Goal: Task Accomplishment & Management: Complete application form

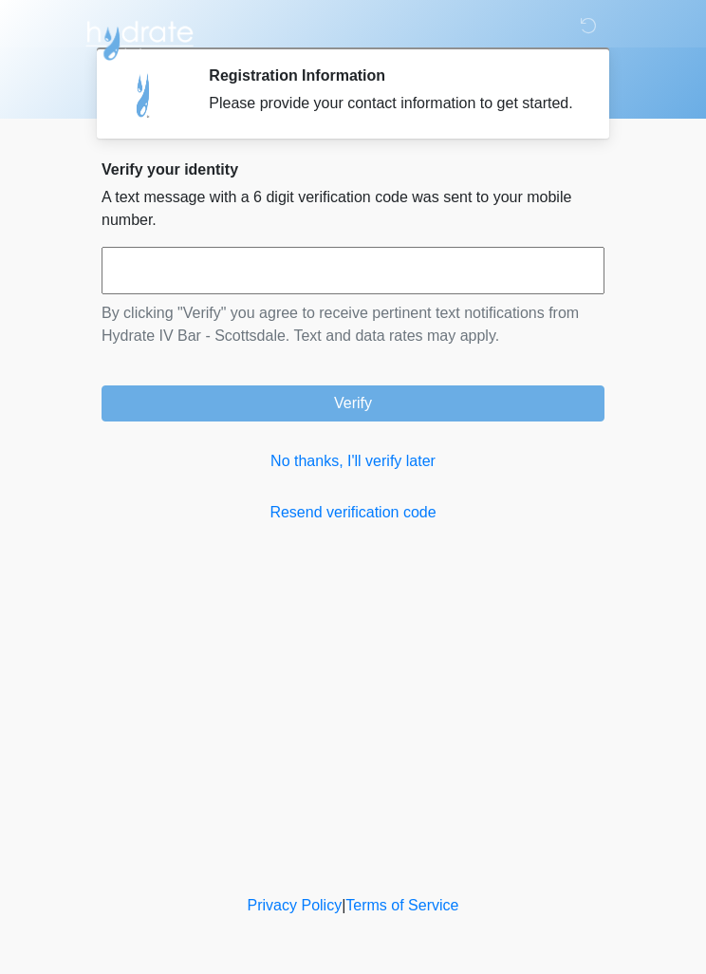
click at [396, 473] on link "No thanks, I'll verify later" at bounding box center [353, 461] width 503 height 23
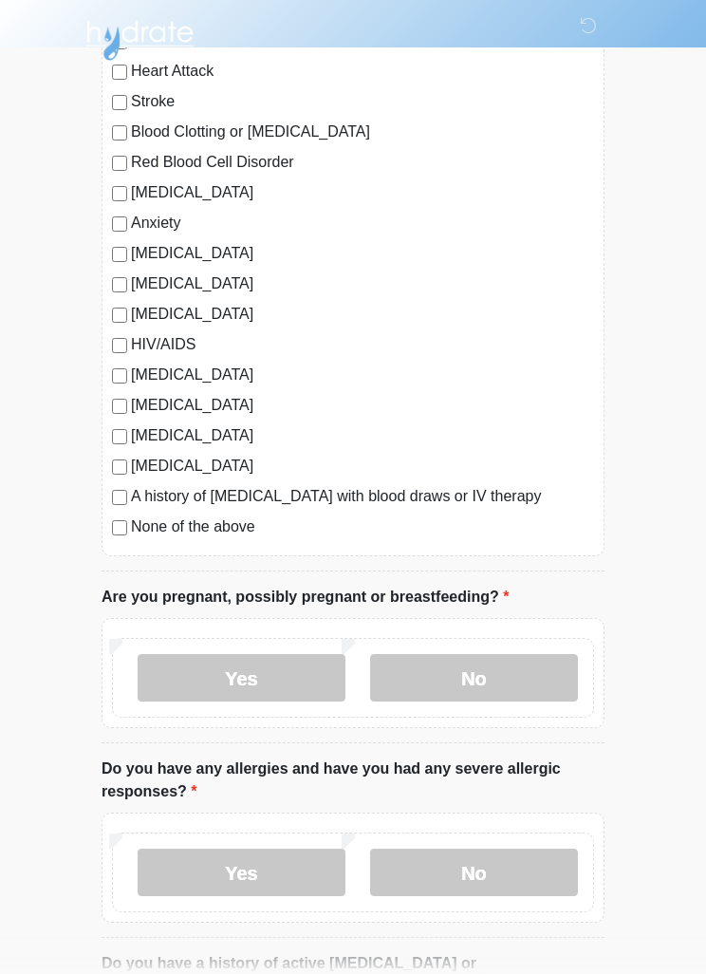
scroll to position [244, 0]
click at [532, 679] on label "No" at bounding box center [474, 678] width 208 height 47
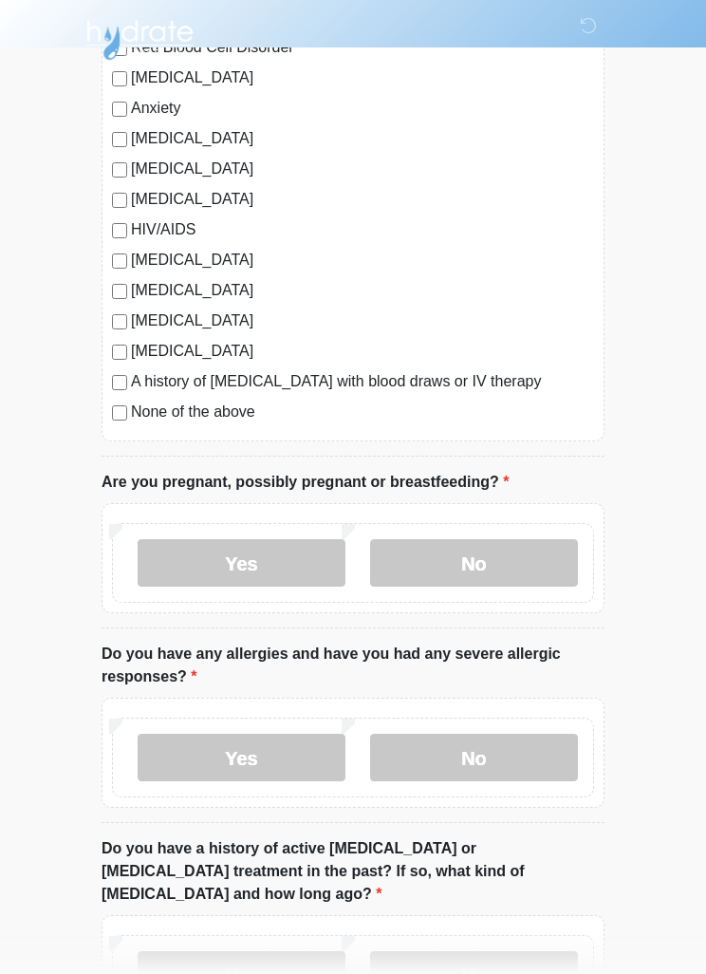
click at [558, 754] on label "No" at bounding box center [474, 758] width 208 height 47
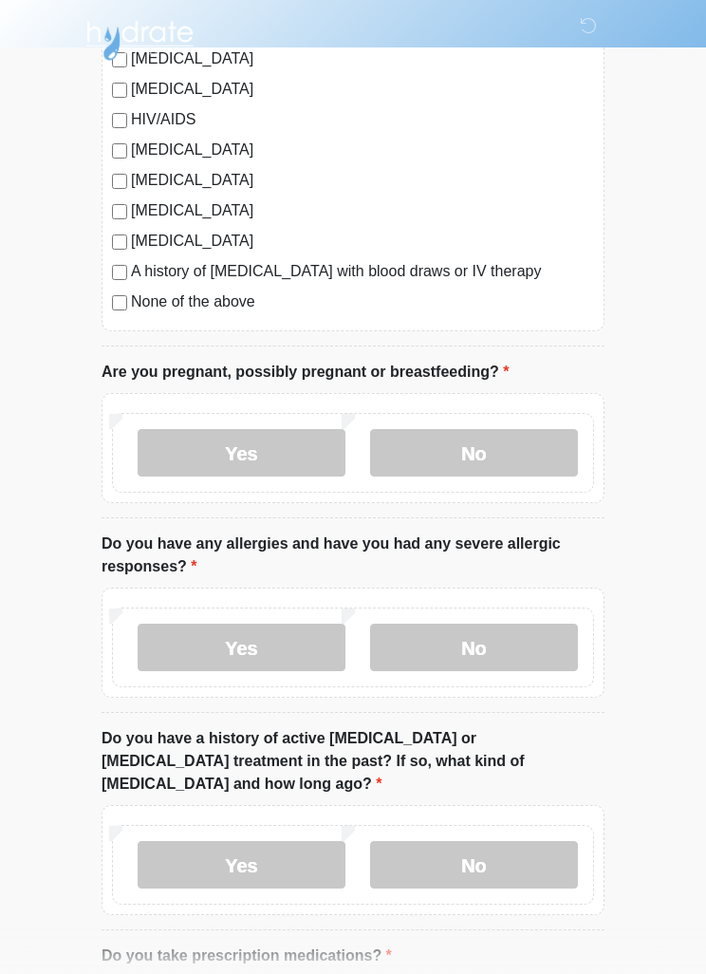
scroll to position [545, 0]
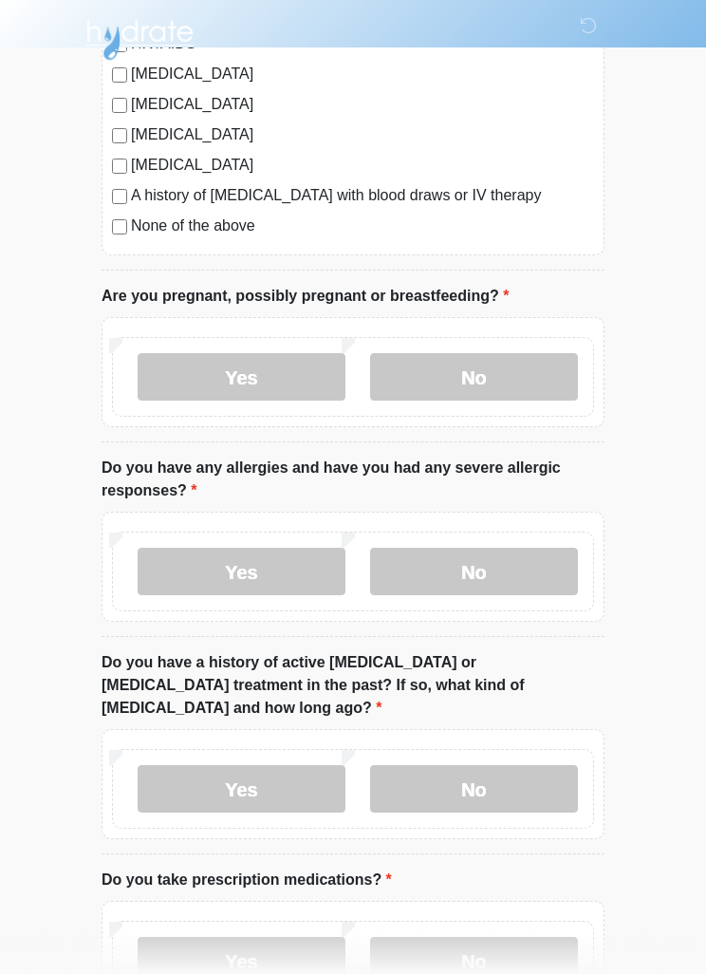
click at [539, 766] on label "No" at bounding box center [474, 789] width 208 height 47
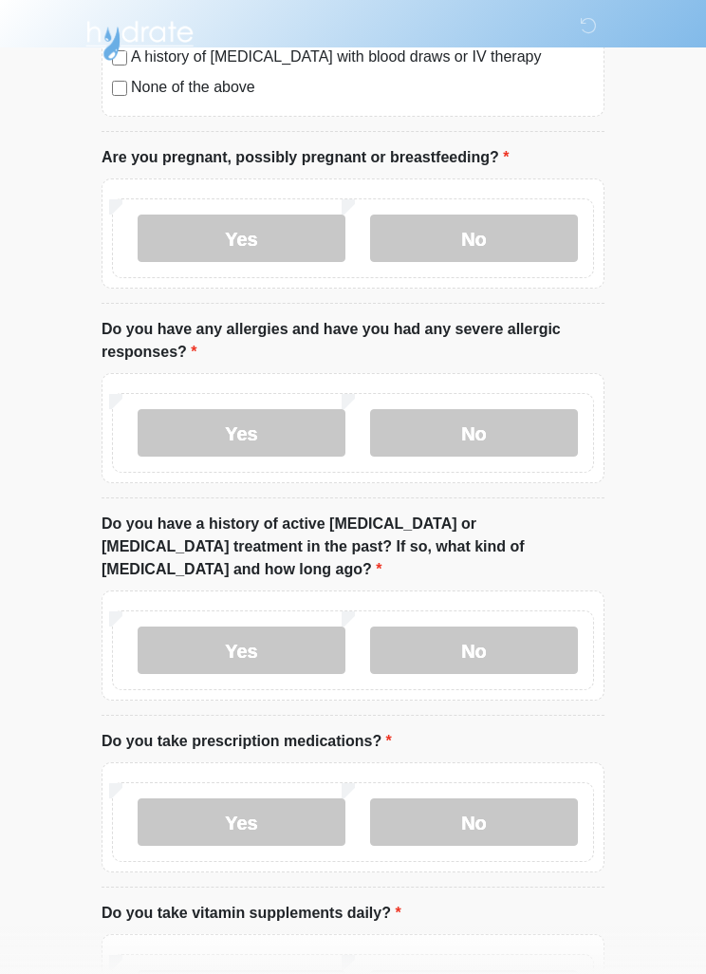
scroll to position [774, 0]
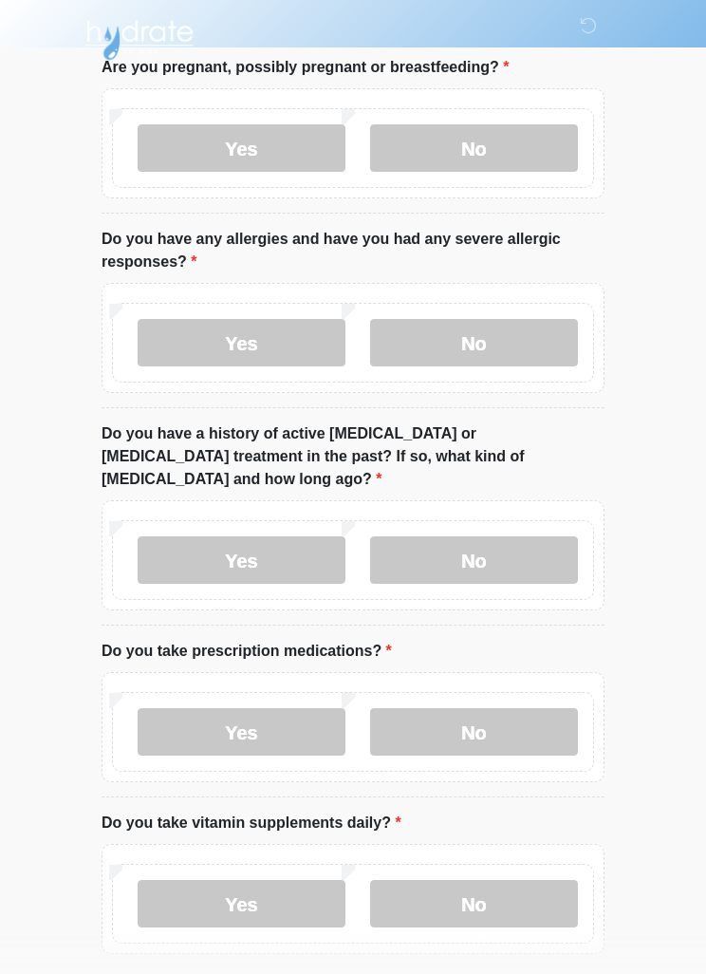
click at [543, 719] on label "No" at bounding box center [474, 732] width 208 height 47
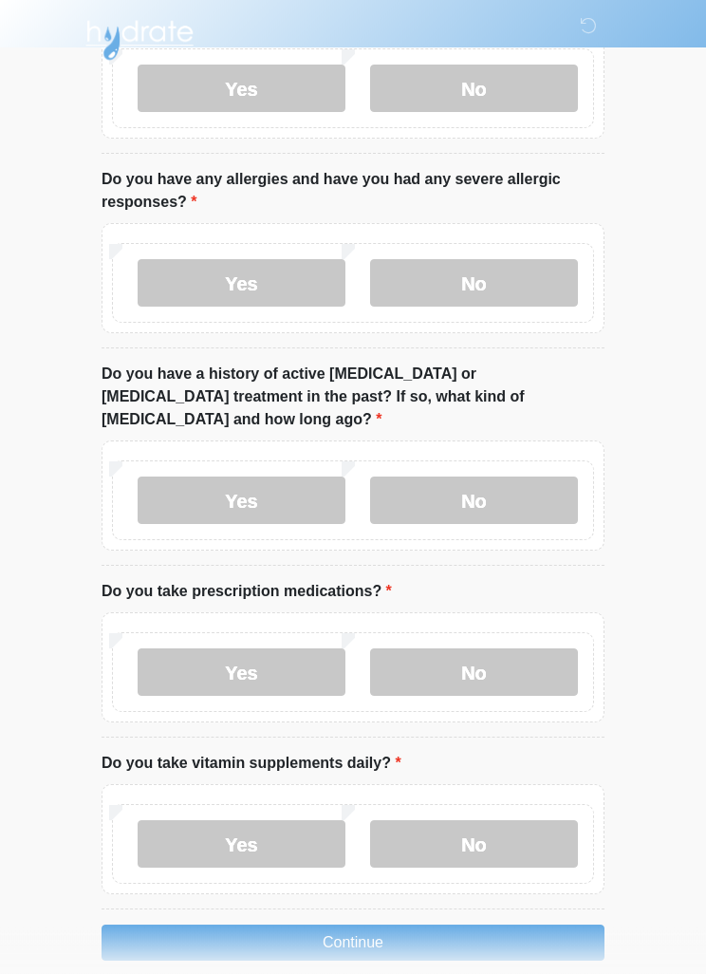
click at [288, 828] on label "Yes" at bounding box center [242, 844] width 208 height 47
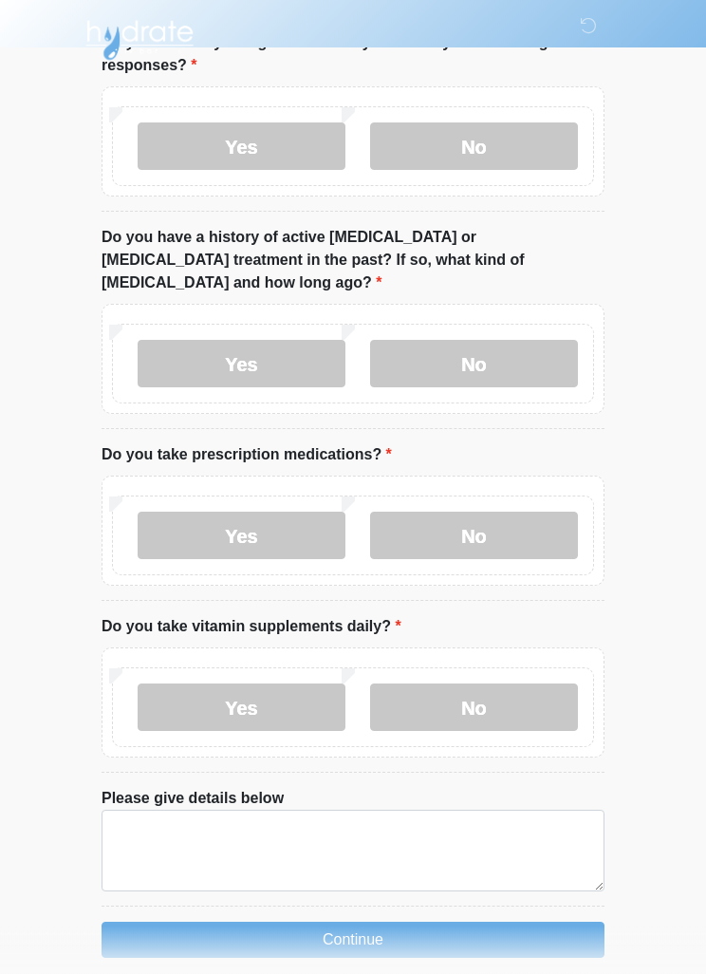
scroll to position [971, 0]
click at [486, 684] on label "No" at bounding box center [474, 707] width 208 height 47
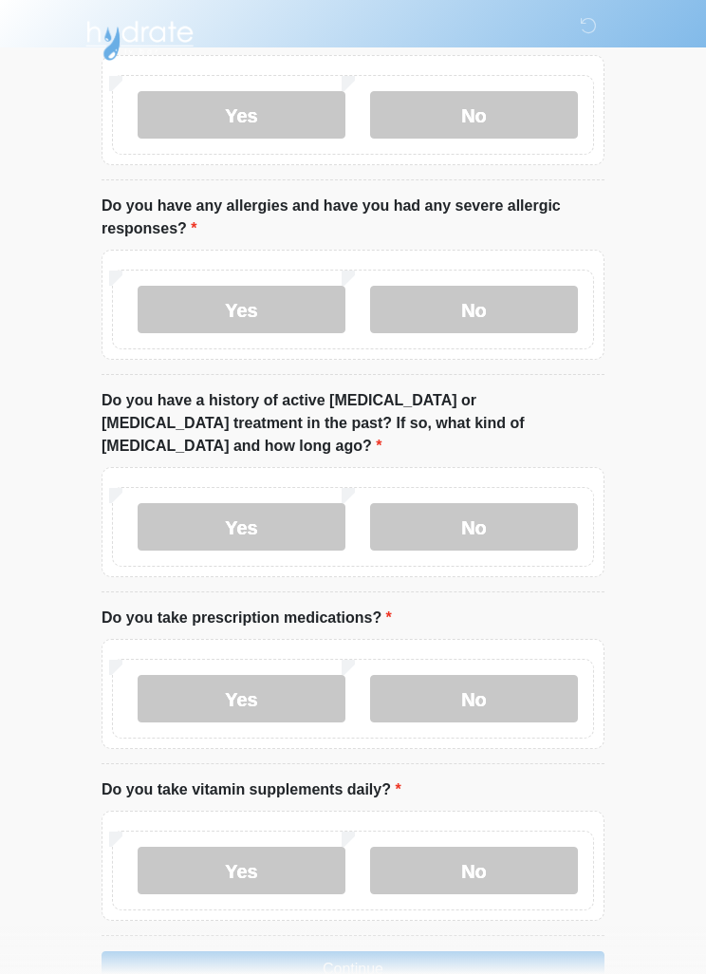
scroll to position [837, 0]
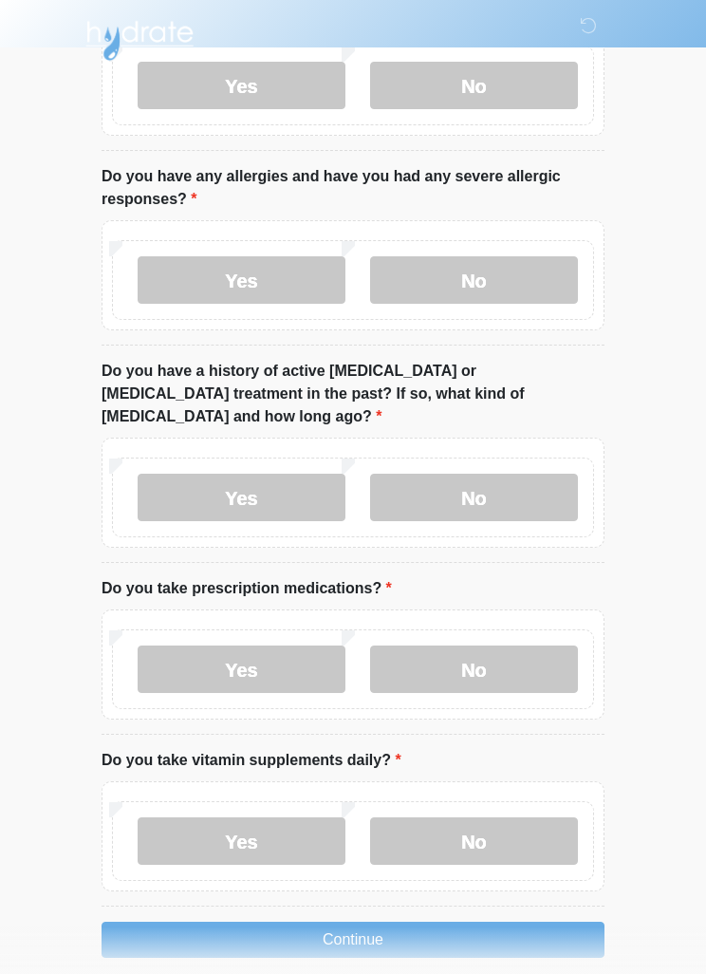
click at [407, 922] on button "Continue" at bounding box center [353, 940] width 503 height 36
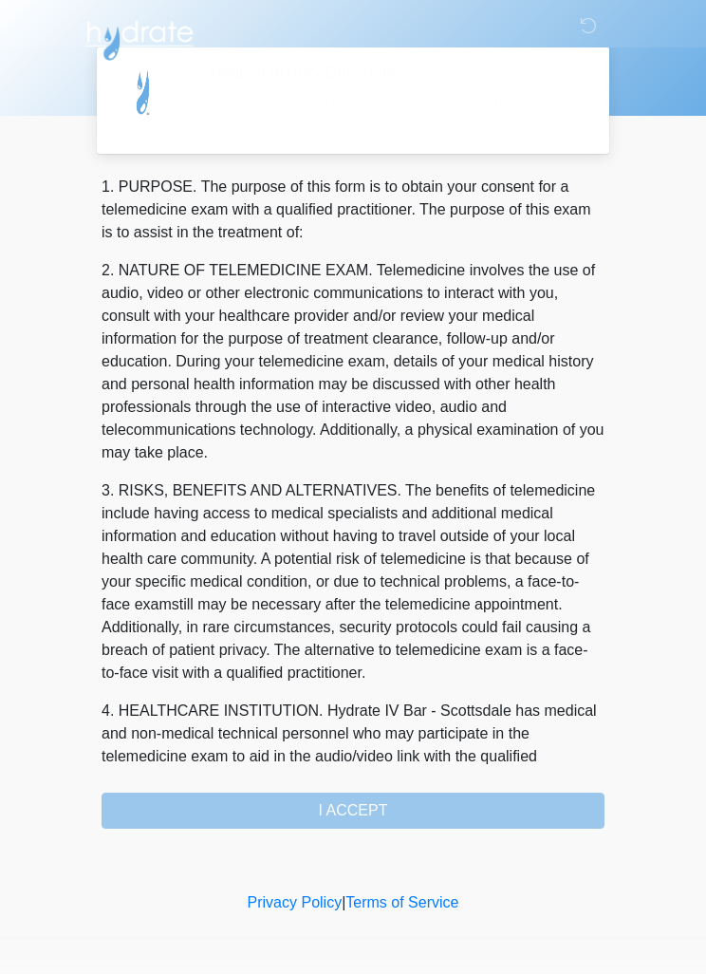
scroll to position [0, 0]
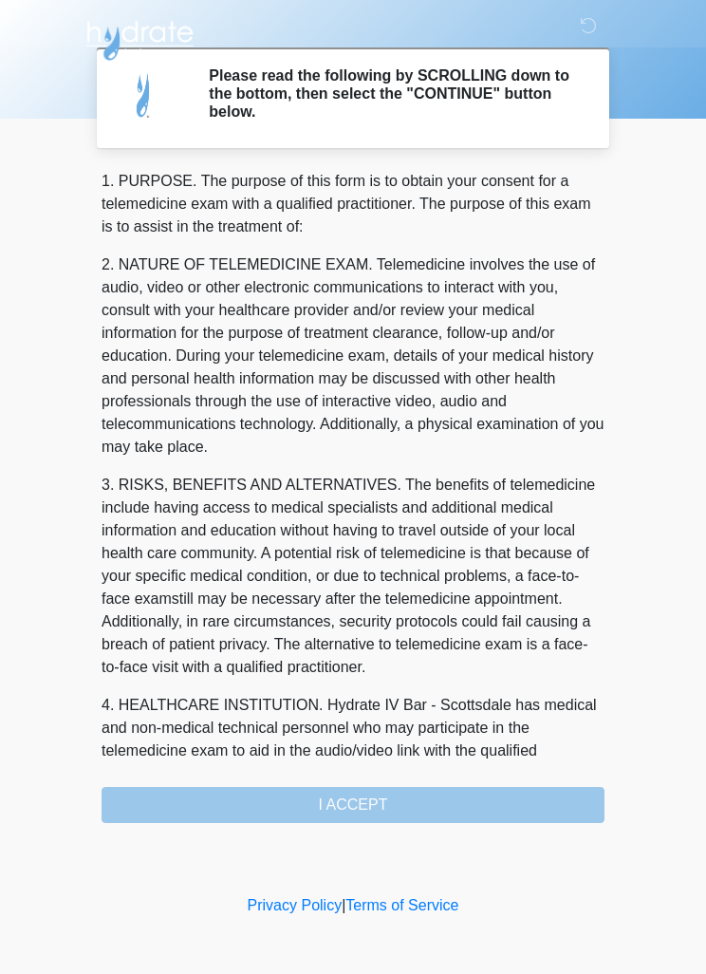
click at [488, 812] on div "1. PURPOSE. The purpose of this form is to obtain your consent for a telemedici…" at bounding box center [353, 496] width 503 height 653
click at [389, 817] on div "1. PURPOSE. The purpose of this form is to obtain your consent for a telemedici…" at bounding box center [353, 496] width 503 height 653
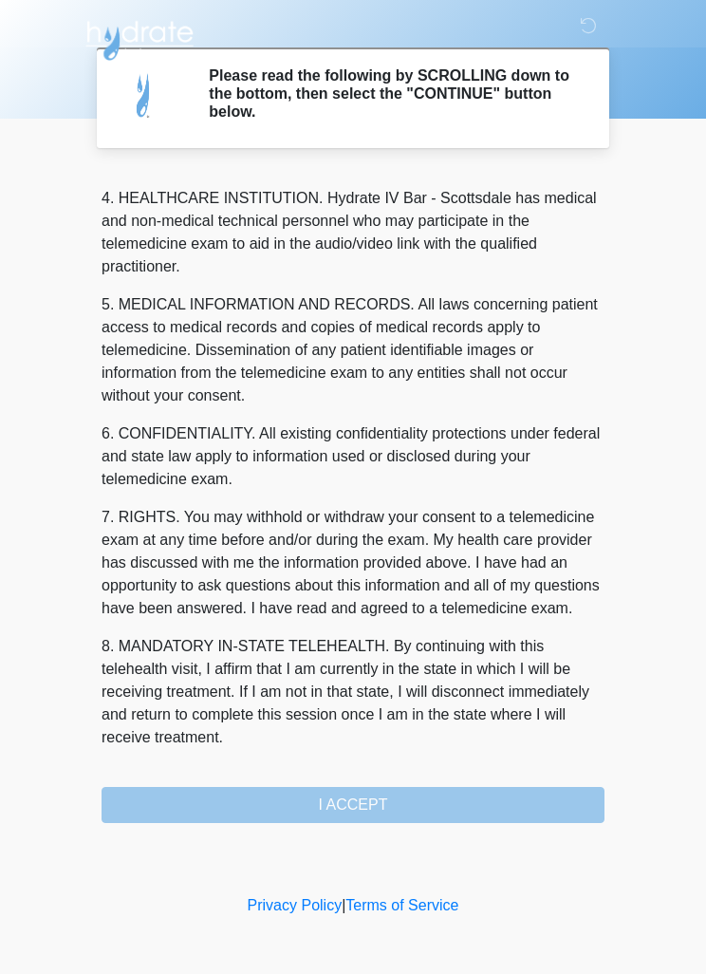
scroll to position [530, 0]
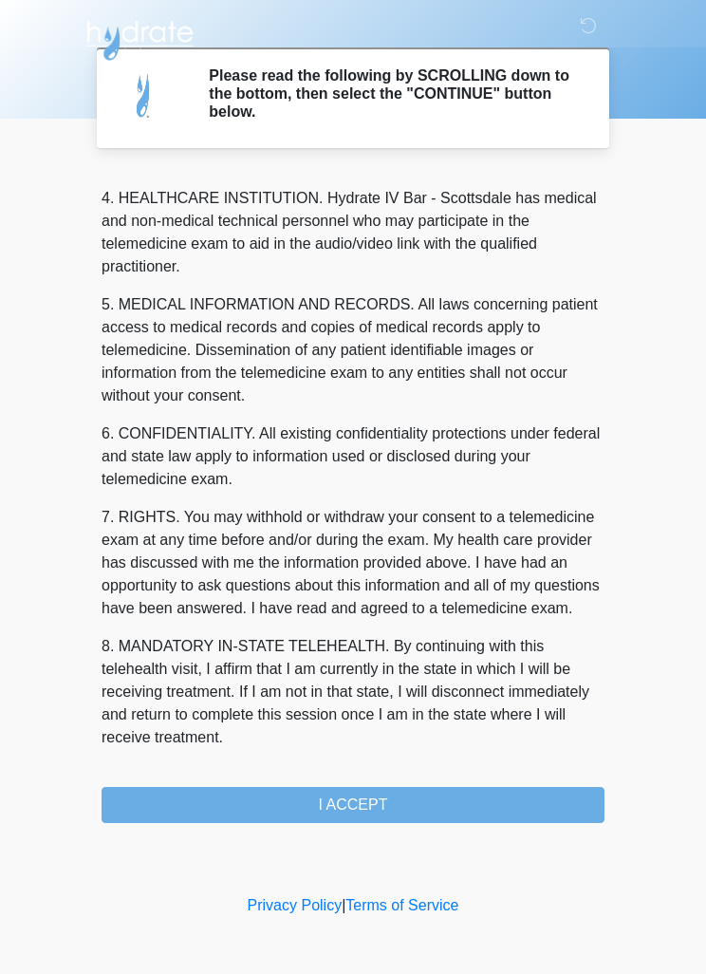
click at [406, 814] on button "I ACCEPT" at bounding box center [353, 805] width 503 height 36
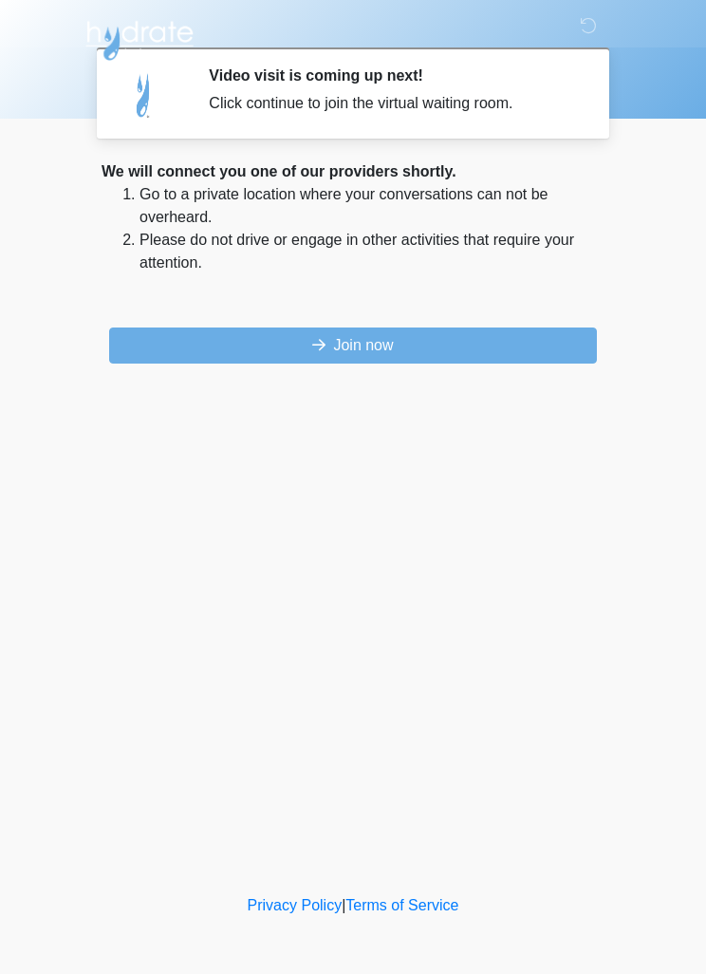
click at [466, 341] on button "Join now" at bounding box center [353, 346] width 488 height 36
